Goal: Transaction & Acquisition: Purchase product/service

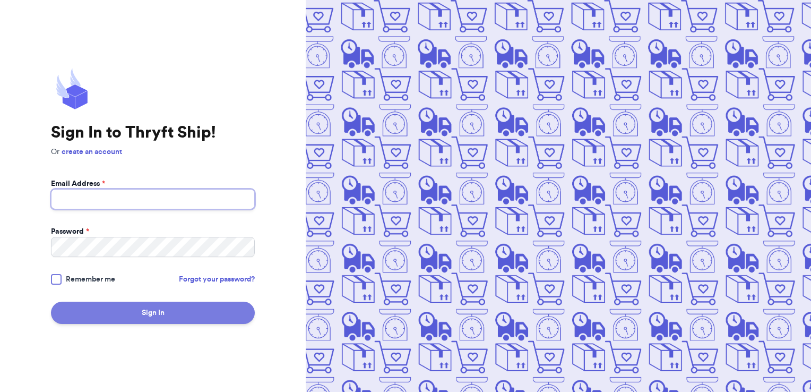
type input "[EMAIL_ADDRESS][DOMAIN_NAME]"
drag, startPoint x: 168, startPoint y: 322, endPoint x: 171, endPoint y: 315, distance: 7.4
click at [169, 319] on button "Sign In" at bounding box center [153, 312] width 204 height 22
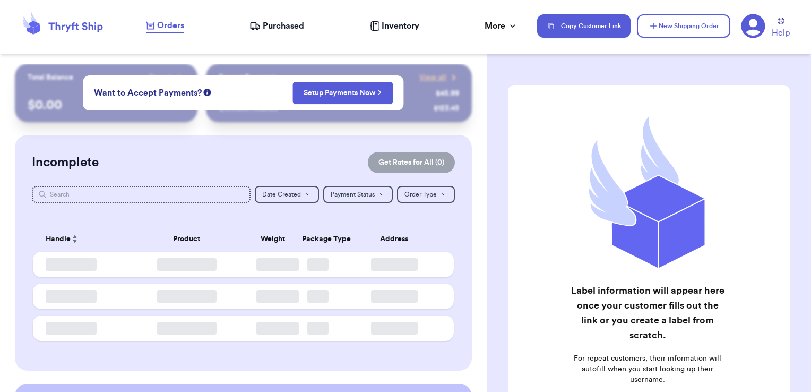
checkbox input "false"
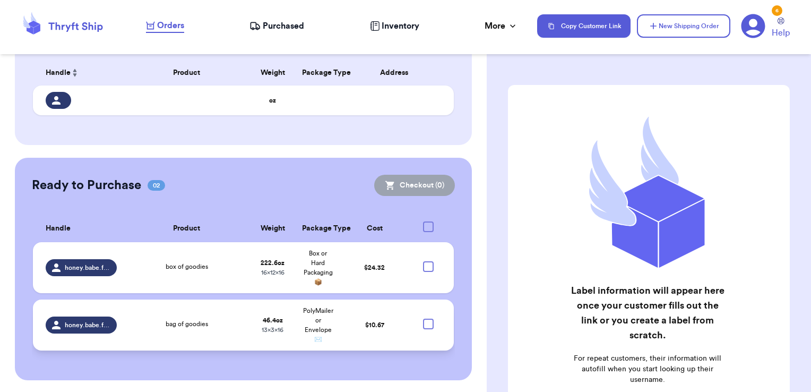
scroll to position [167, 0]
click at [423, 263] on div at bounding box center [428, 266] width 11 height 11
click at [428, 261] on input "checkbox" at bounding box center [428, 260] width 1 height 1
checkbox input "true"
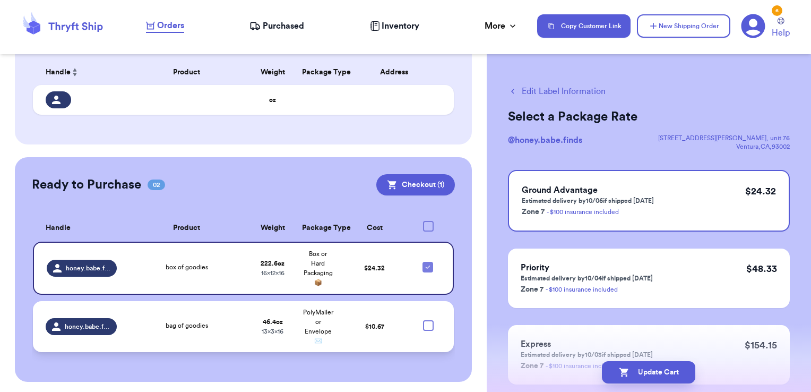
click at [422, 331] on td at bounding box center [431, 326] width 45 height 51
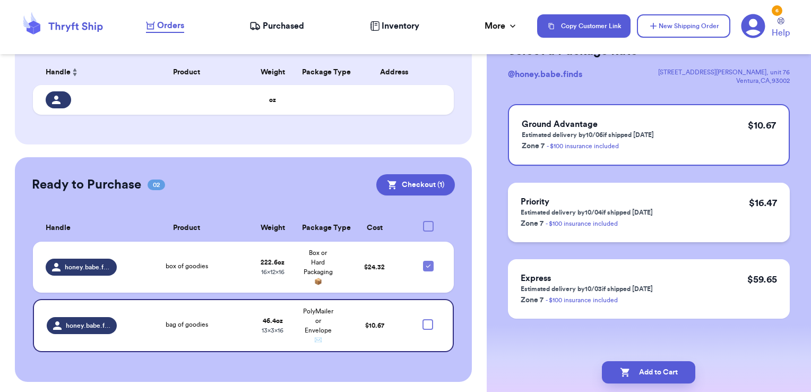
scroll to position [66, 0]
click at [342, 256] on td "$ 24.32" at bounding box center [375, 266] width 68 height 51
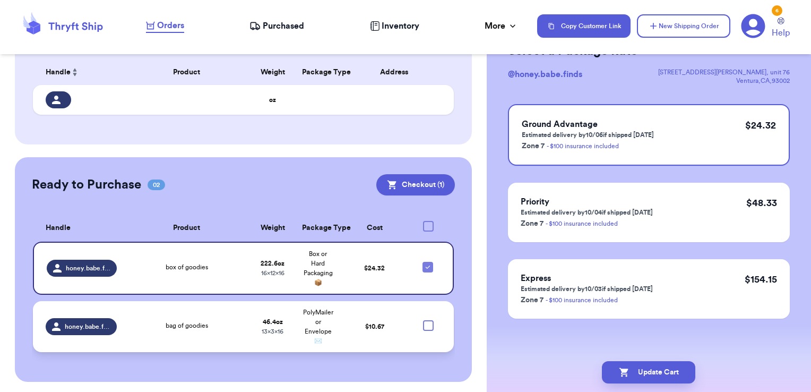
click at [367, 319] on td "$ 10.67" at bounding box center [375, 326] width 68 height 51
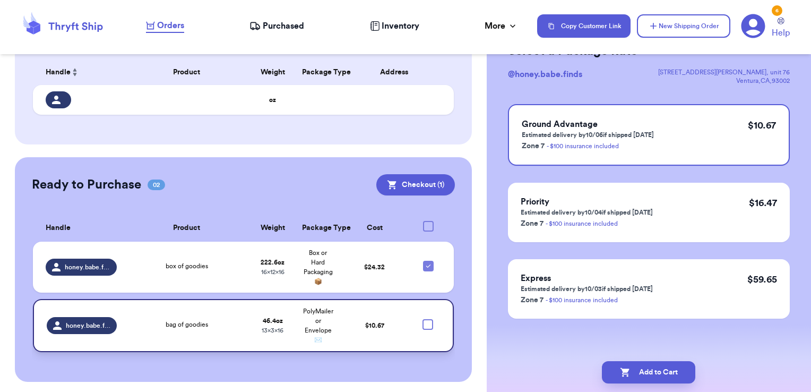
click at [422, 322] on div at bounding box center [427, 324] width 11 height 11
click at [427, 319] on input "checkbox" at bounding box center [427, 318] width 1 height 1
checkbox input "true"
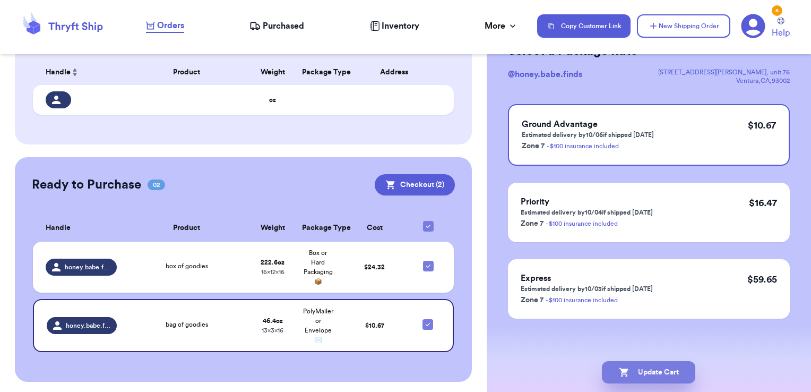
click at [645, 377] on button "Update Cart" at bounding box center [648, 372] width 93 height 22
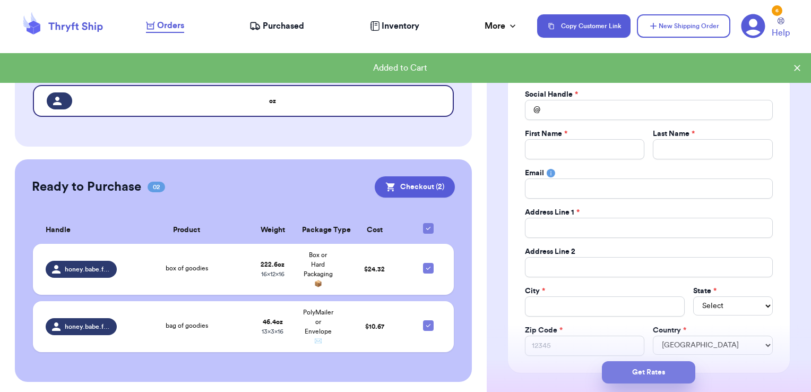
click at [671, 374] on button "Get Rates" at bounding box center [648, 372] width 93 height 22
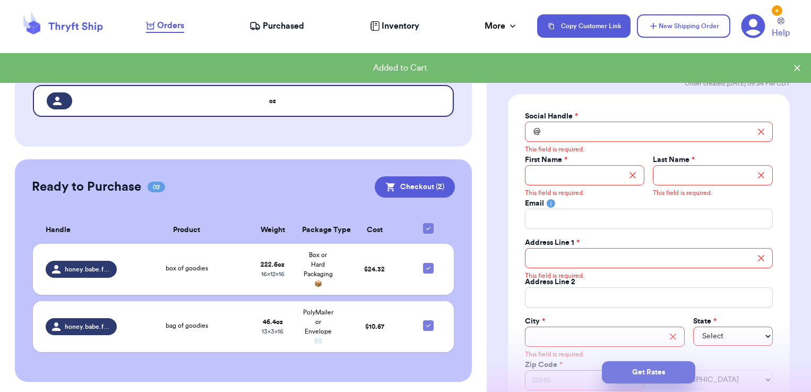
scroll to position [0, 0]
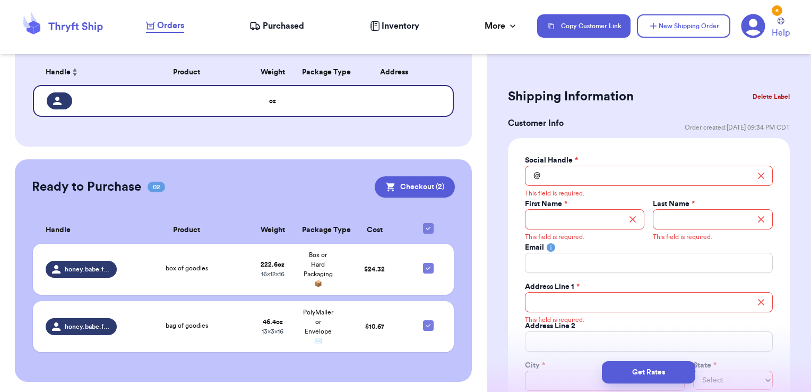
drag, startPoint x: 387, startPoint y: 222, endPoint x: 393, endPoint y: 229, distance: 9.0
click at [388, 222] on th "Cost" at bounding box center [375, 229] width 68 height 27
click at [389, 283] on td "$ 24.32" at bounding box center [375, 269] width 68 height 51
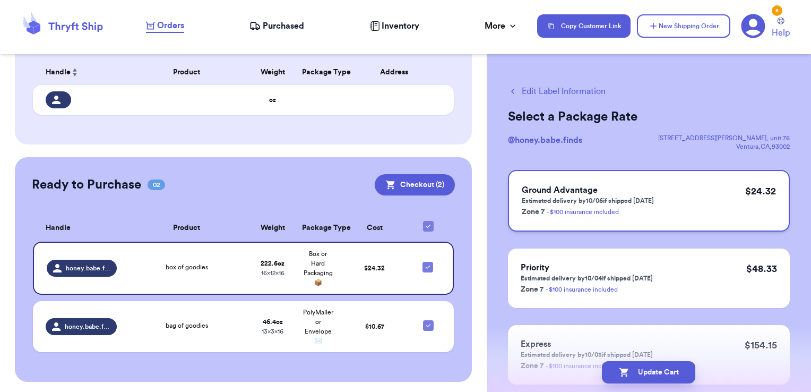
click at [585, 229] on div "Ground Advantage Estimated delivery by 10/06 if shipped [DATE] Zone 7 - $100 in…" at bounding box center [649, 201] width 282 height 62
click at [588, 215] on p "Zone 7 - $100 insurance included" at bounding box center [588, 211] width 132 height 13
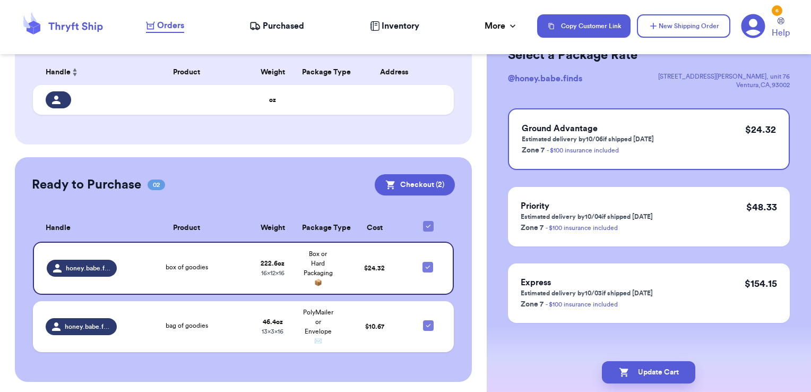
scroll to position [66, 0]
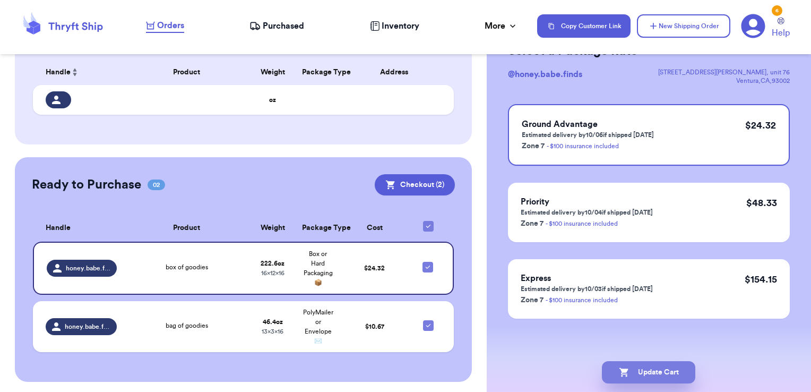
click at [658, 370] on button "Update Cart" at bounding box center [648, 372] width 93 height 22
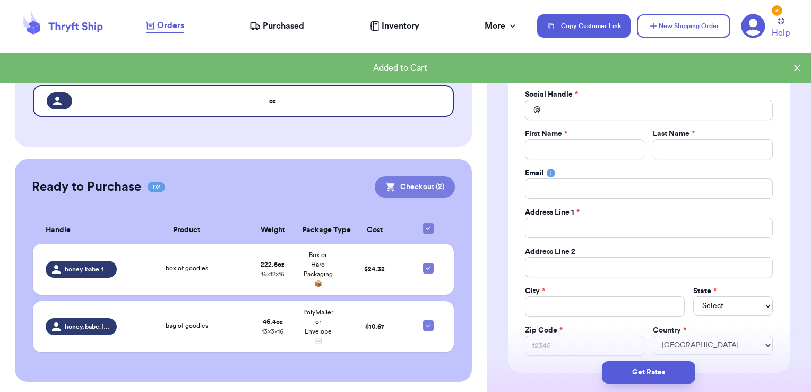
click at [424, 180] on button "Checkout ( 2 )" at bounding box center [415, 186] width 80 height 21
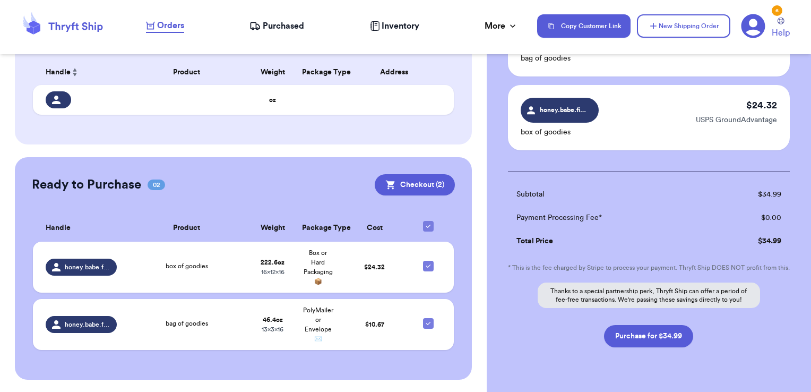
scroll to position [159, 0]
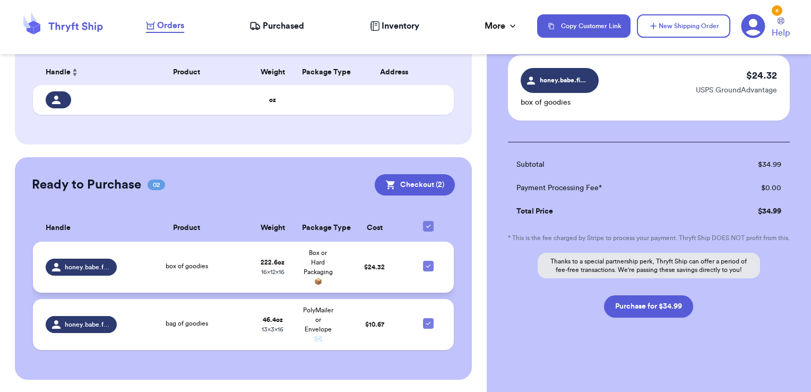
click at [235, 270] on div "box of goodies" at bounding box center [186, 267] width 114 height 12
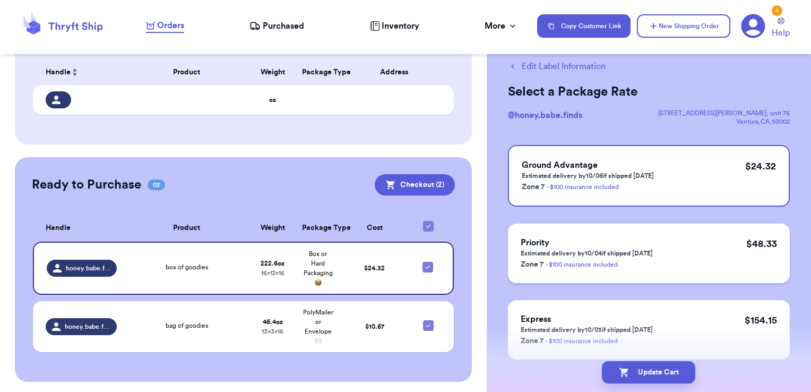
scroll to position [13, 0]
